Goal: Find specific page/section: Find specific page/section

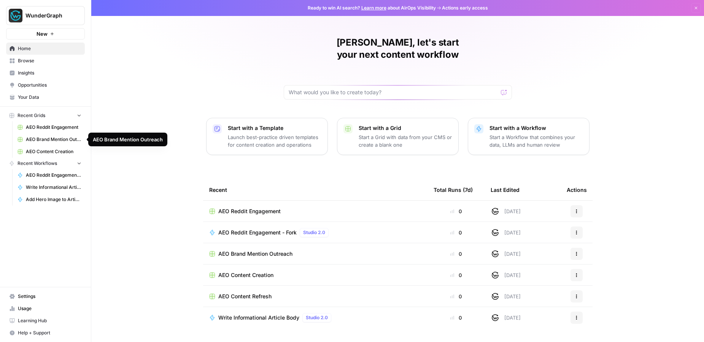
click at [43, 139] on span "AEO Brand Mention Outreach" at bounding box center [54, 139] width 56 height 7
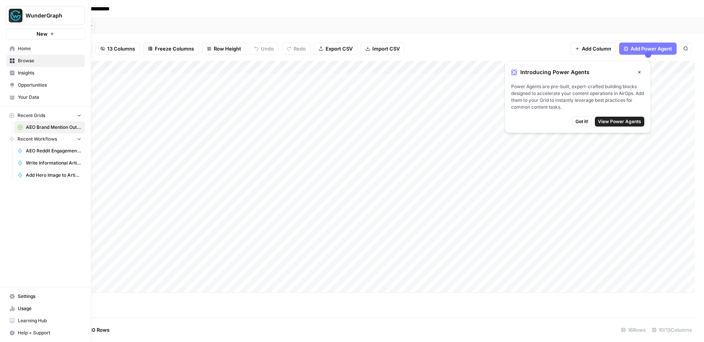
click at [25, 47] on span "Home" at bounding box center [50, 48] width 64 height 7
